Goal: Check status

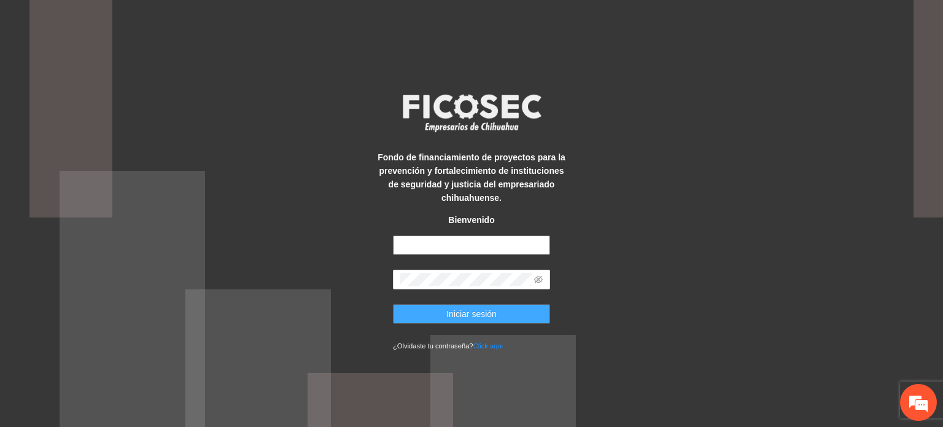
type input "**********"
click at [425, 318] on button "Iniciar sesión" at bounding box center [471, 314] width 157 height 20
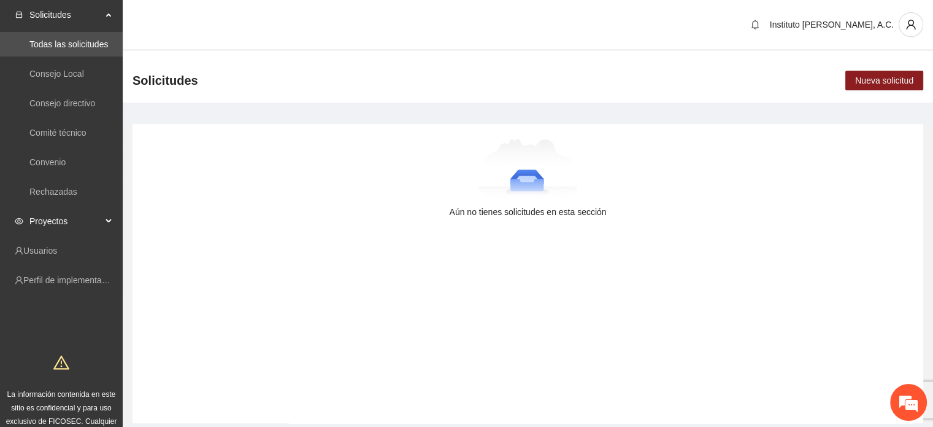
click at [51, 226] on span "Proyectos" at bounding box center [65, 221] width 72 height 25
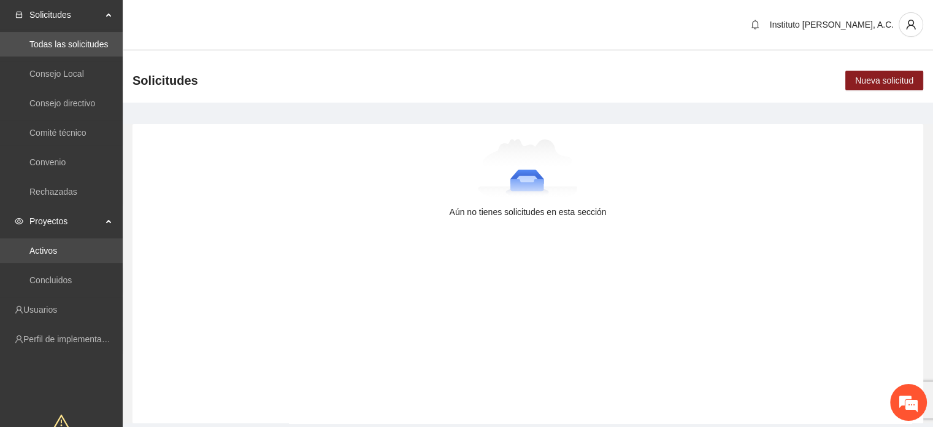
click at [36, 250] on link "Activos" at bounding box center [43, 250] width 28 height 10
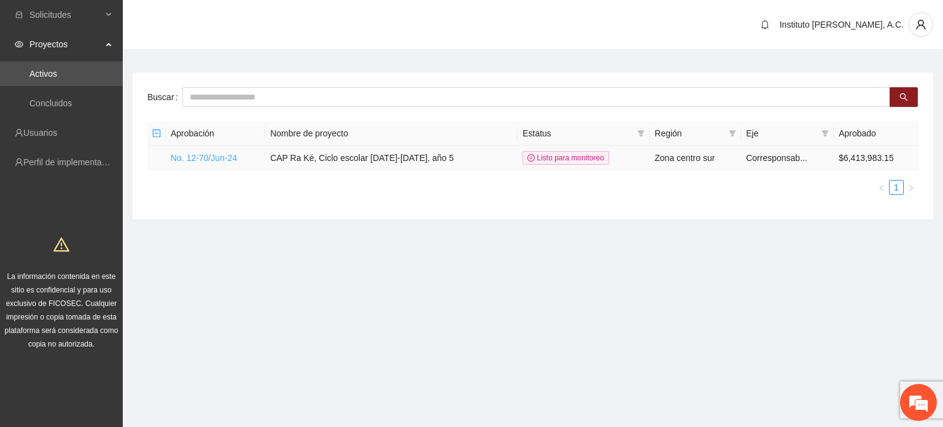
click at [219, 159] on link "No. 12-70/Jun-24" at bounding box center [204, 158] width 66 height 10
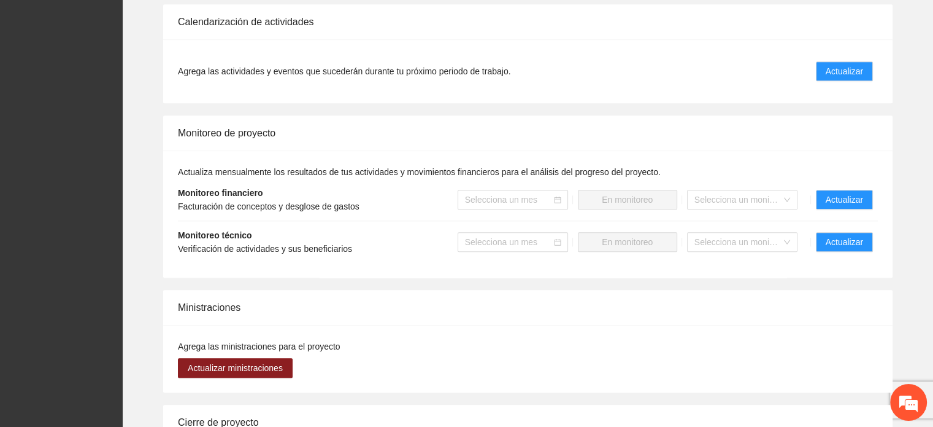
scroll to position [1166, 0]
click at [851, 234] on span "Actualizar" at bounding box center [844, 241] width 37 height 14
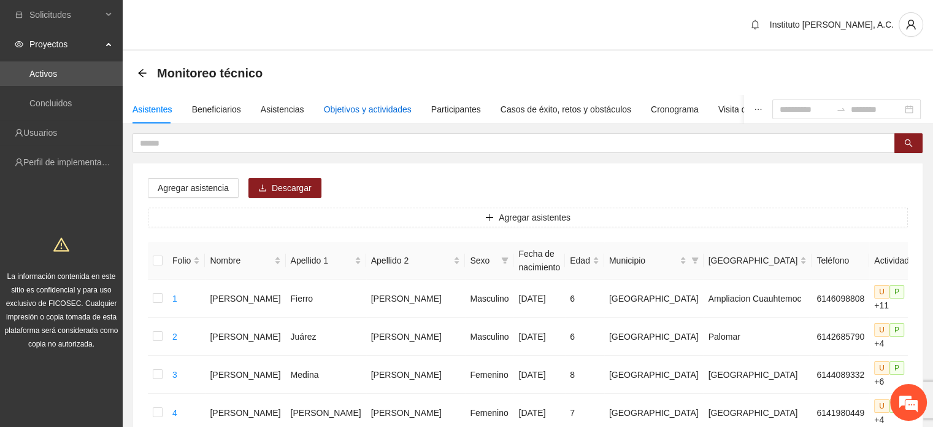
click at [353, 105] on div "Objetivos y actividades" at bounding box center [368, 109] width 88 height 14
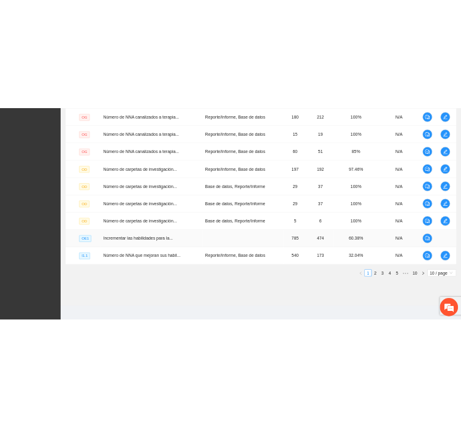
scroll to position [123, 0]
